Goal: Find specific page/section: Find specific page/section

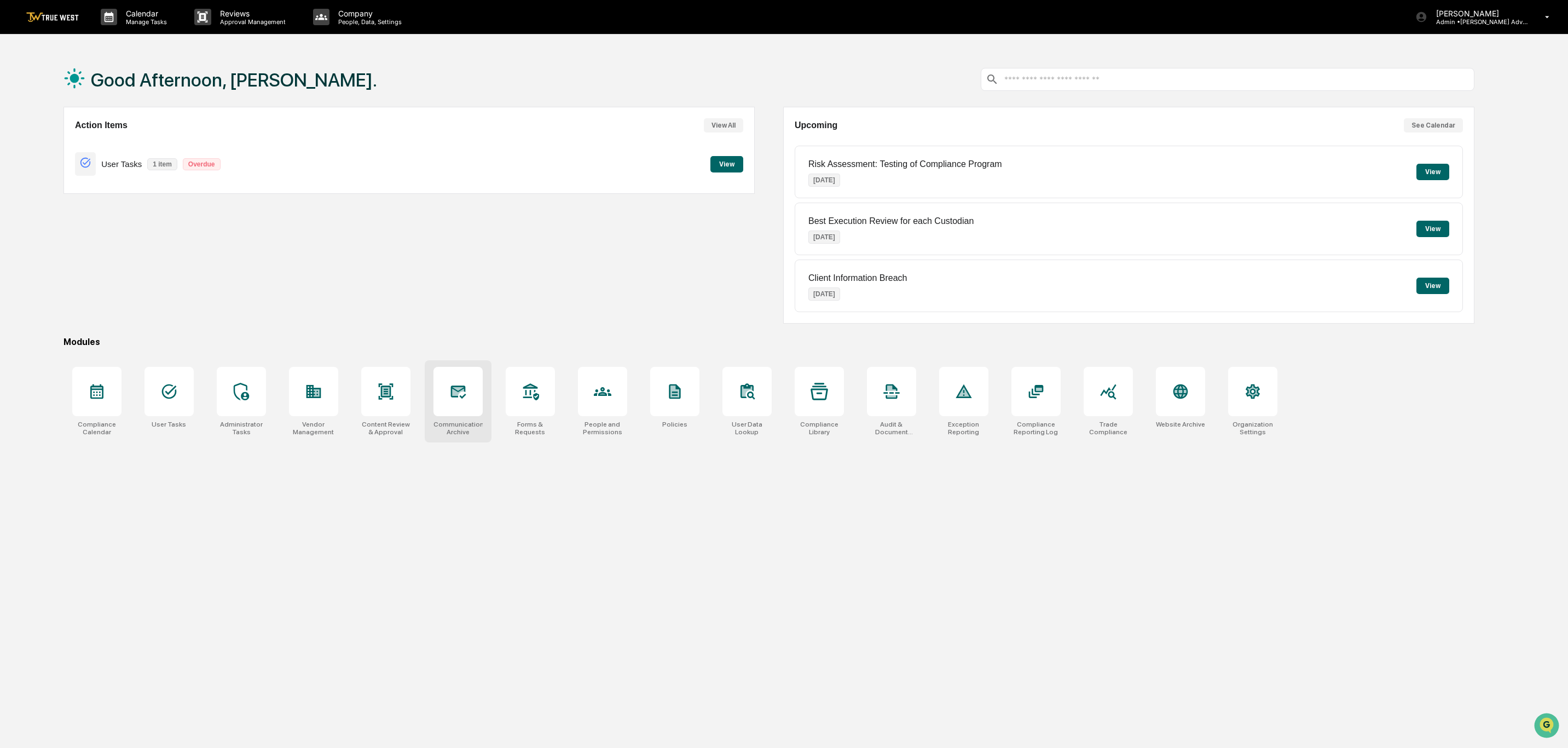
click at [469, 406] on div at bounding box center [458, 391] width 49 height 49
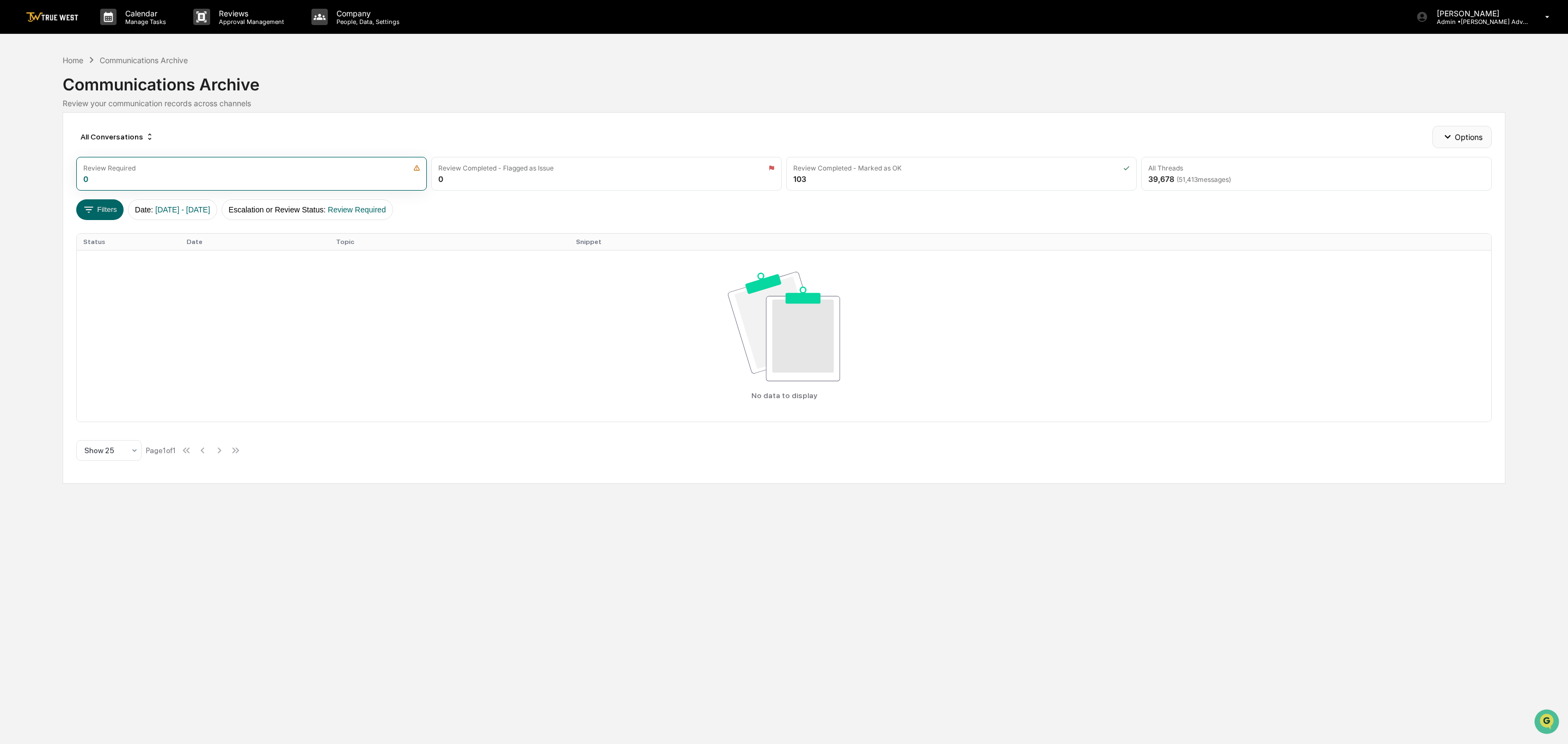
click at [1447, 138] on icon "button" at bounding box center [1447, 137] width 12 height 12
click at [147, 141] on icon at bounding box center [150, 136] width 9 height 9
click at [147, 136] on icon at bounding box center [150, 136] width 9 height 9
click at [106, 205] on button "Filters" at bounding box center [100, 209] width 47 height 21
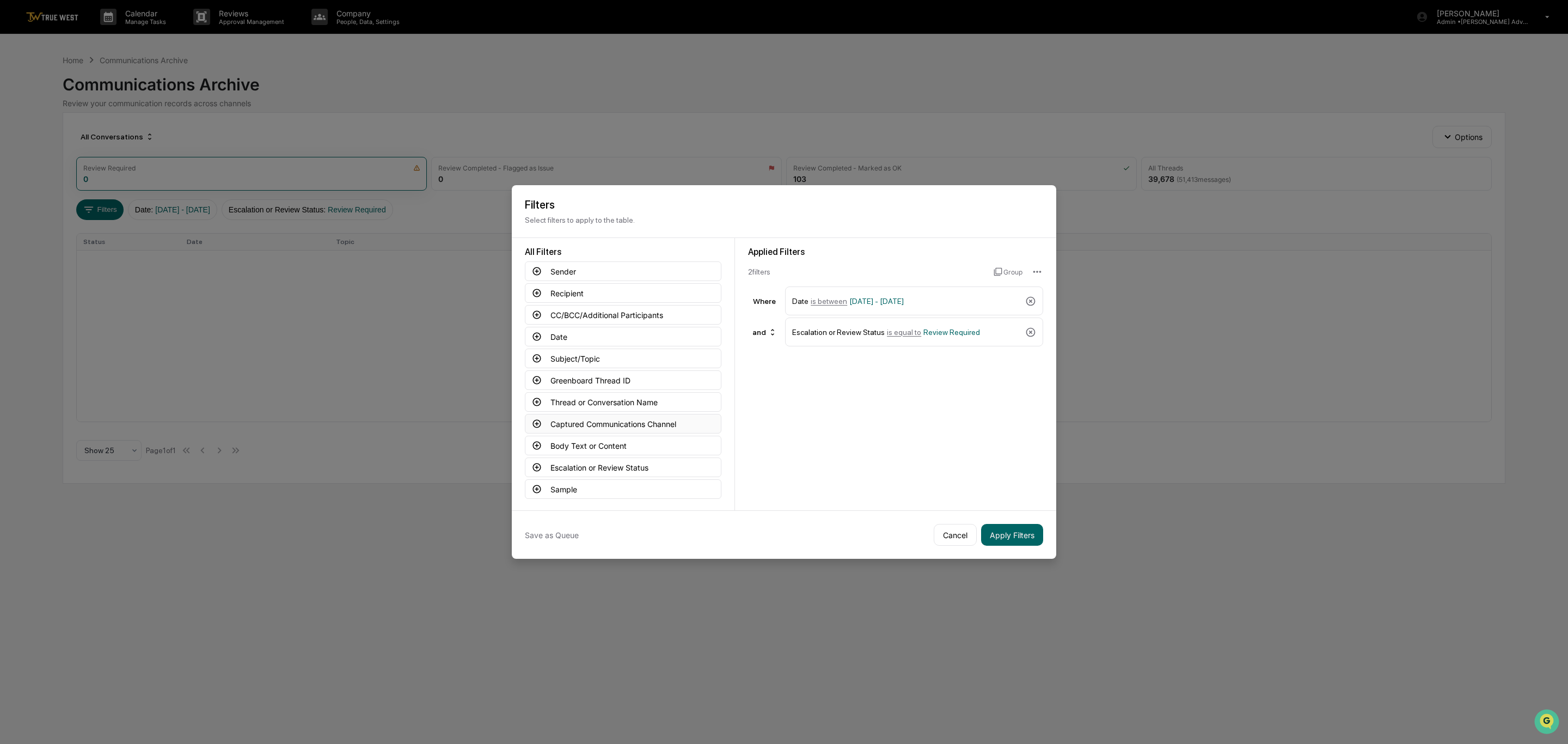
click at [606, 432] on button "Captured Communications Channel" at bounding box center [623, 424] width 197 height 19
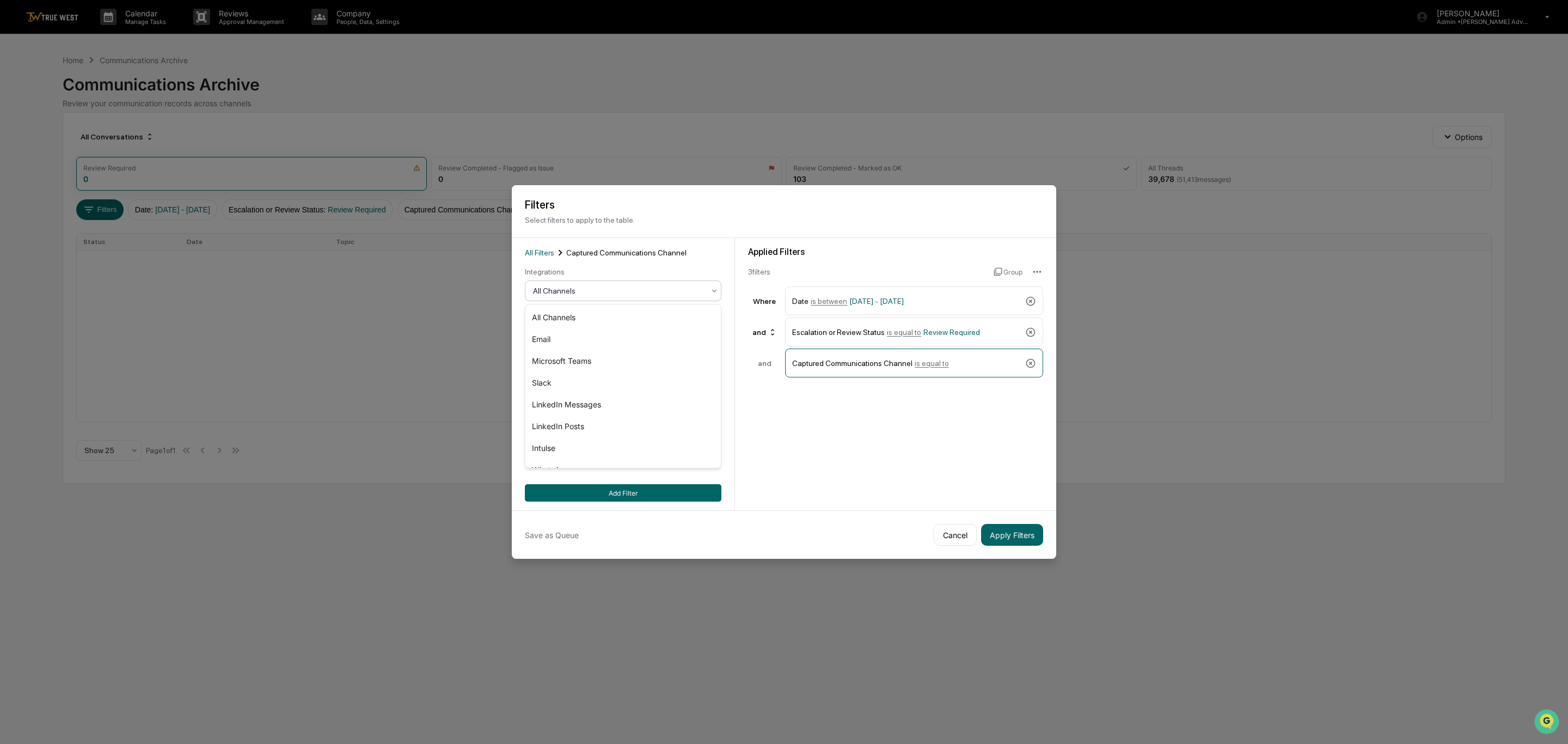
click at [716, 289] on icon at bounding box center [714, 290] width 9 height 9
click at [549, 445] on div "Intulse" at bounding box center [623, 448] width 195 height 22
click at [629, 494] on button "Add Filter" at bounding box center [623, 493] width 197 height 18
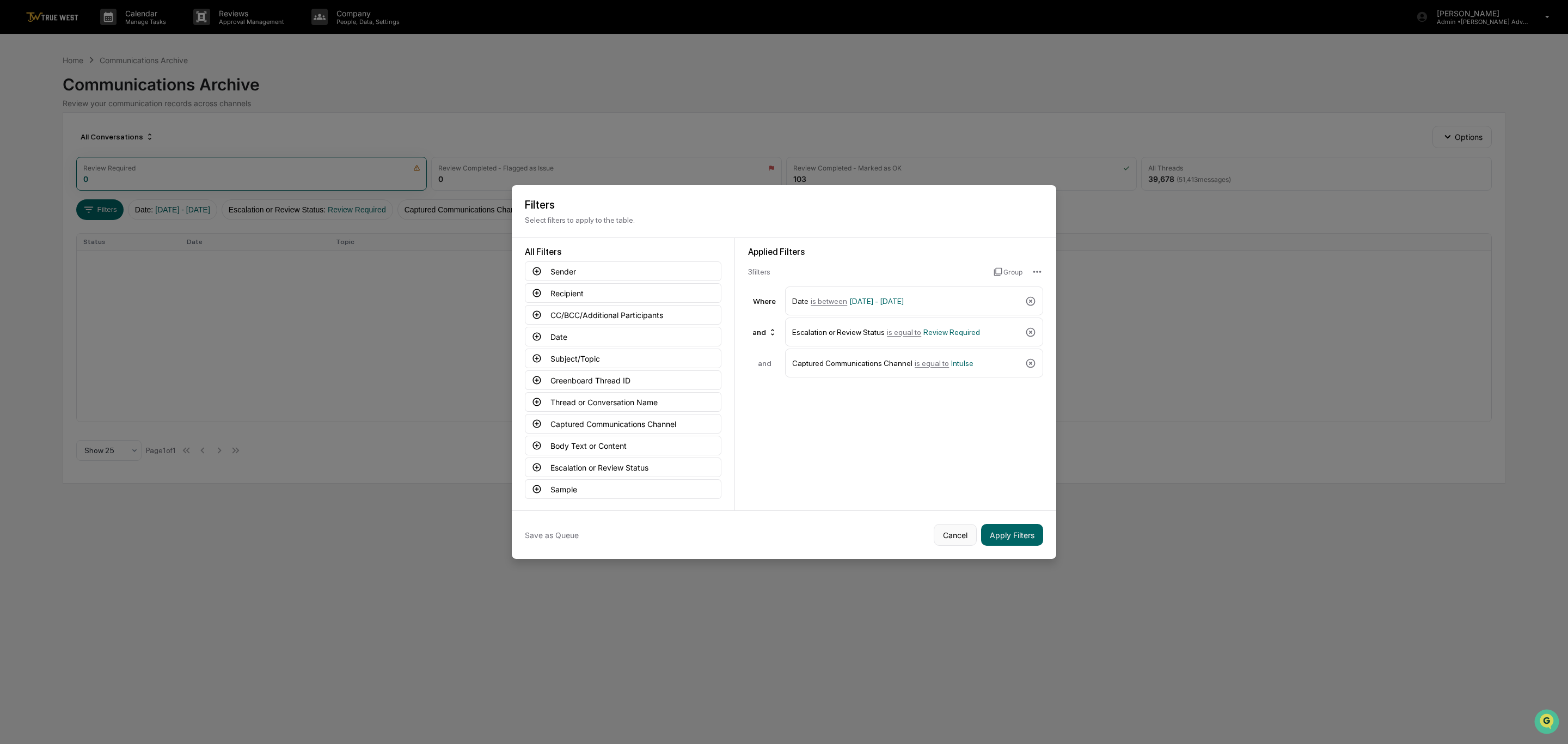
click at [952, 536] on button "Cancel" at bounding box center [955, 535] width 43 height 22
